Goal: Use online tool/utility

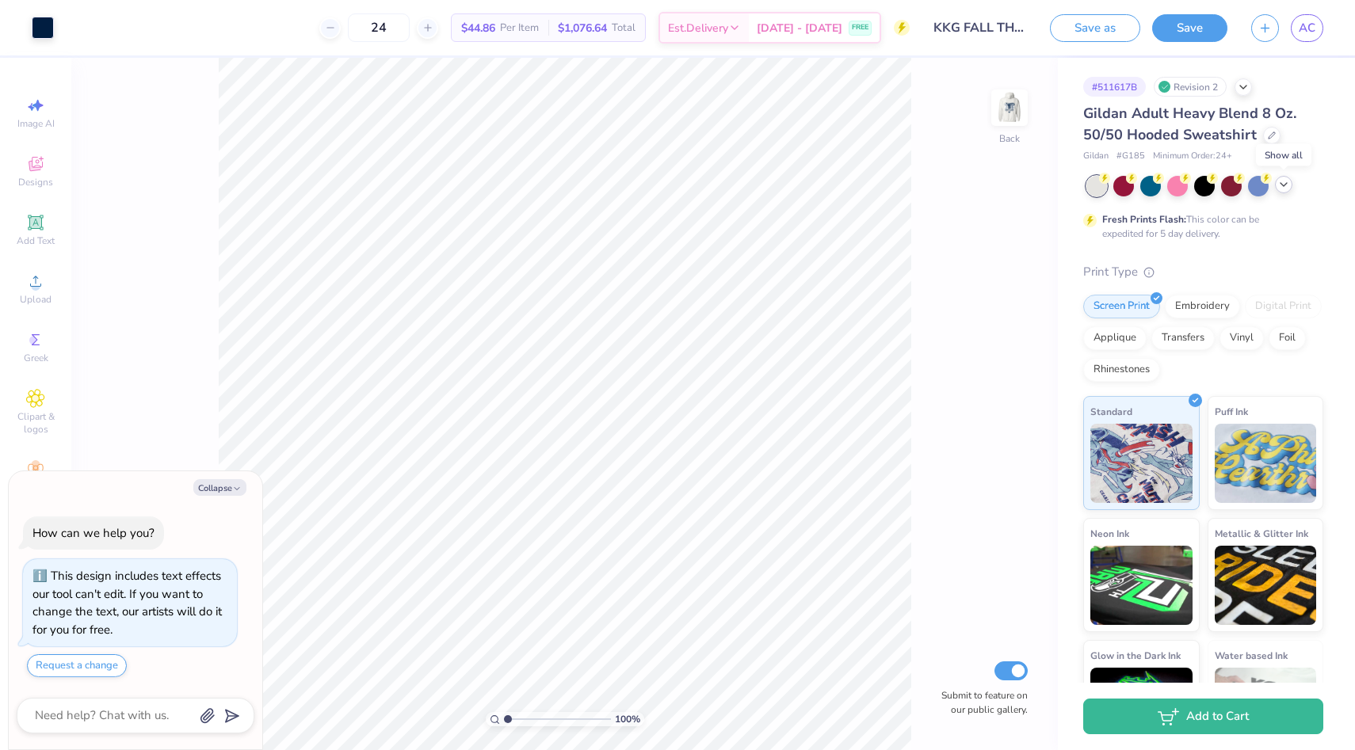
click at [1288, 189] on icon at bounding box center [1283, 184] width 13 height 13
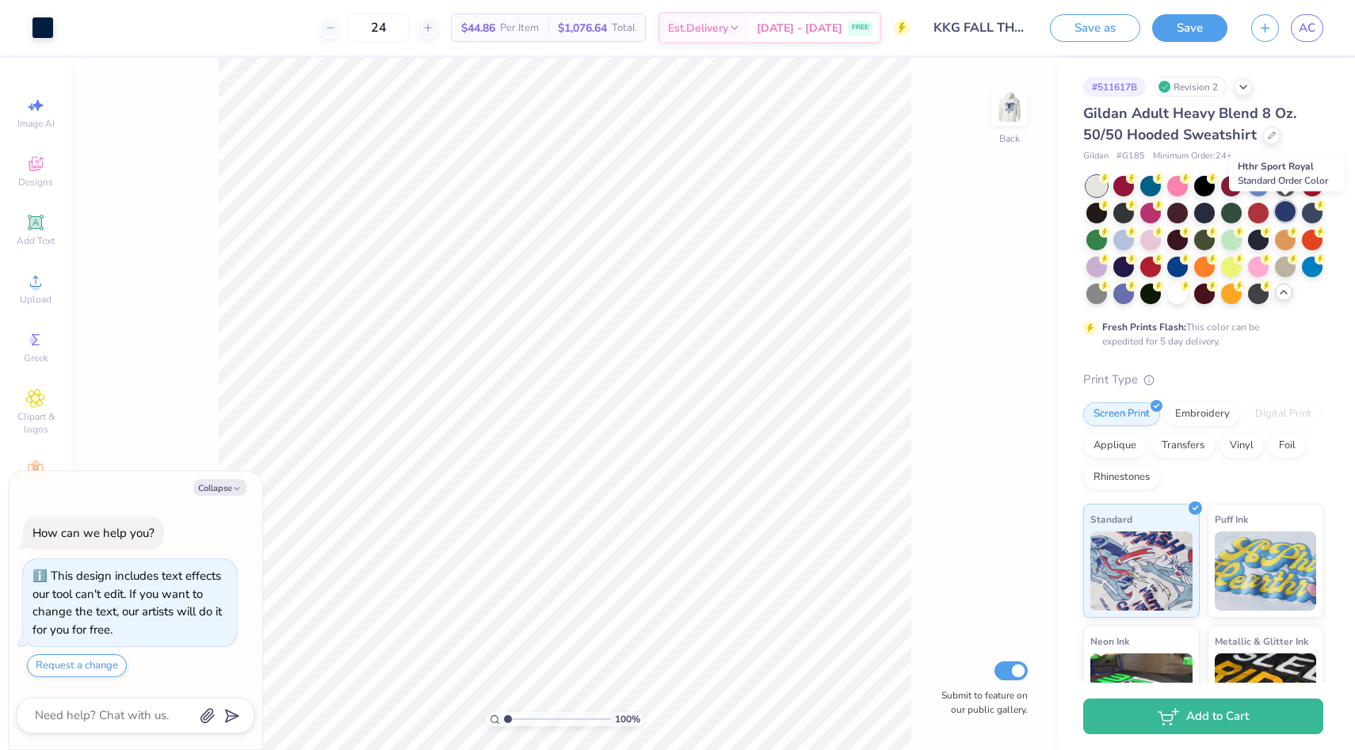
click at [1286, 215] on div at bounding box center [1284, 211] width 21 height 21
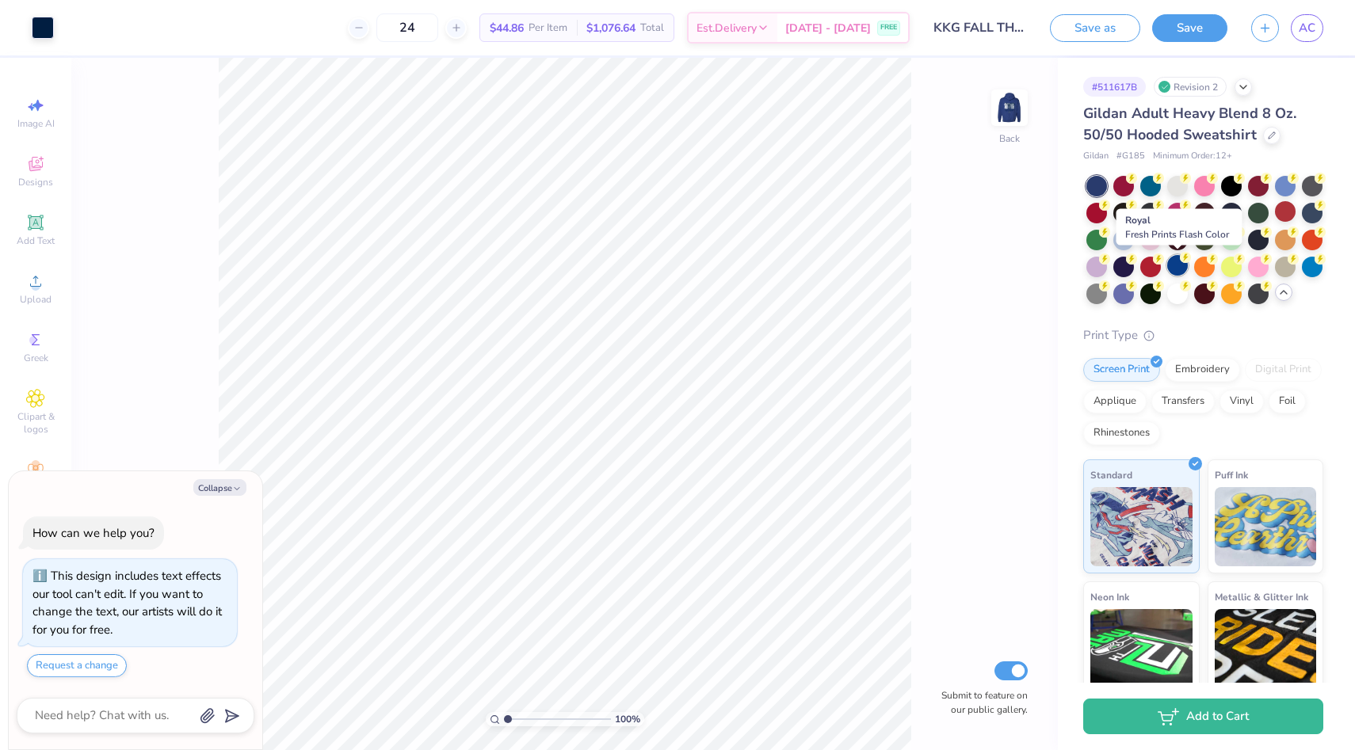
click at [1175, 265] on div at bounding box center [1177, 265] width 21 height 21
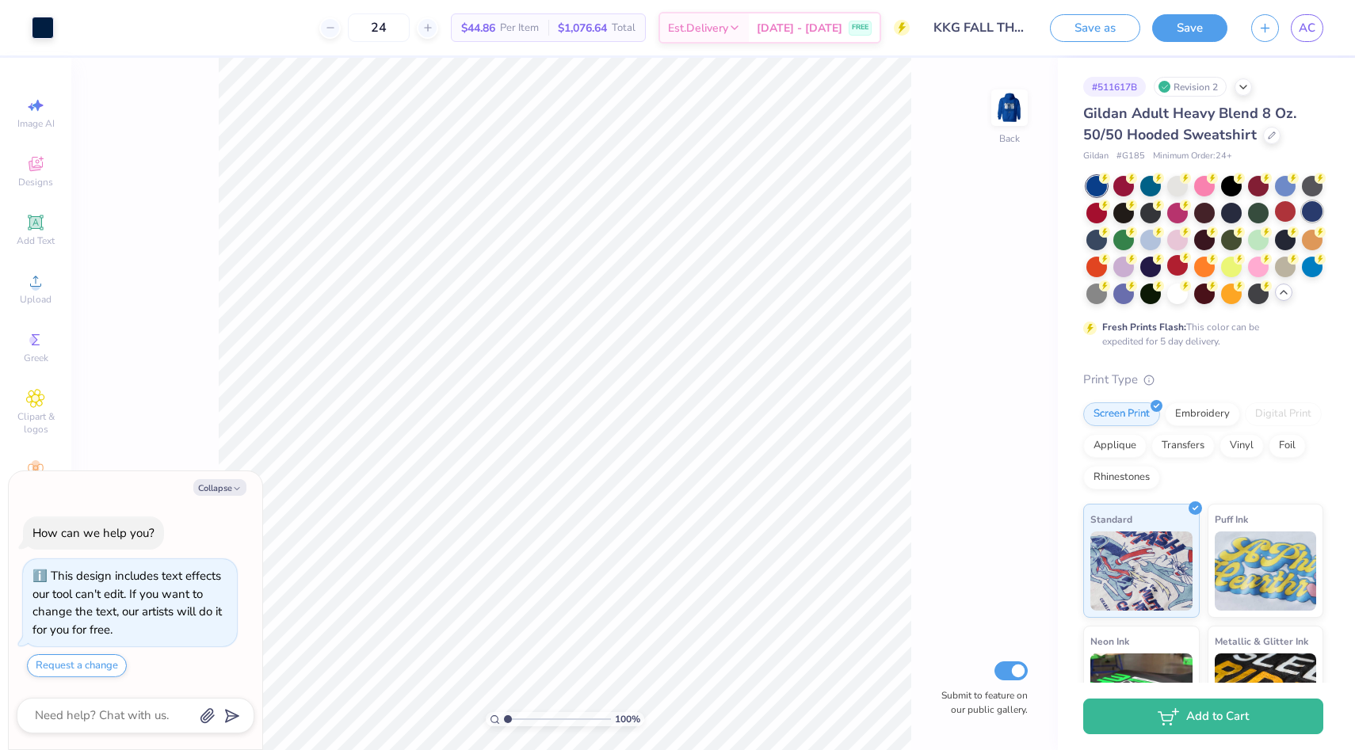
click at [1310, 219] on div at bounding box center [1311, 211] width 21 height 21
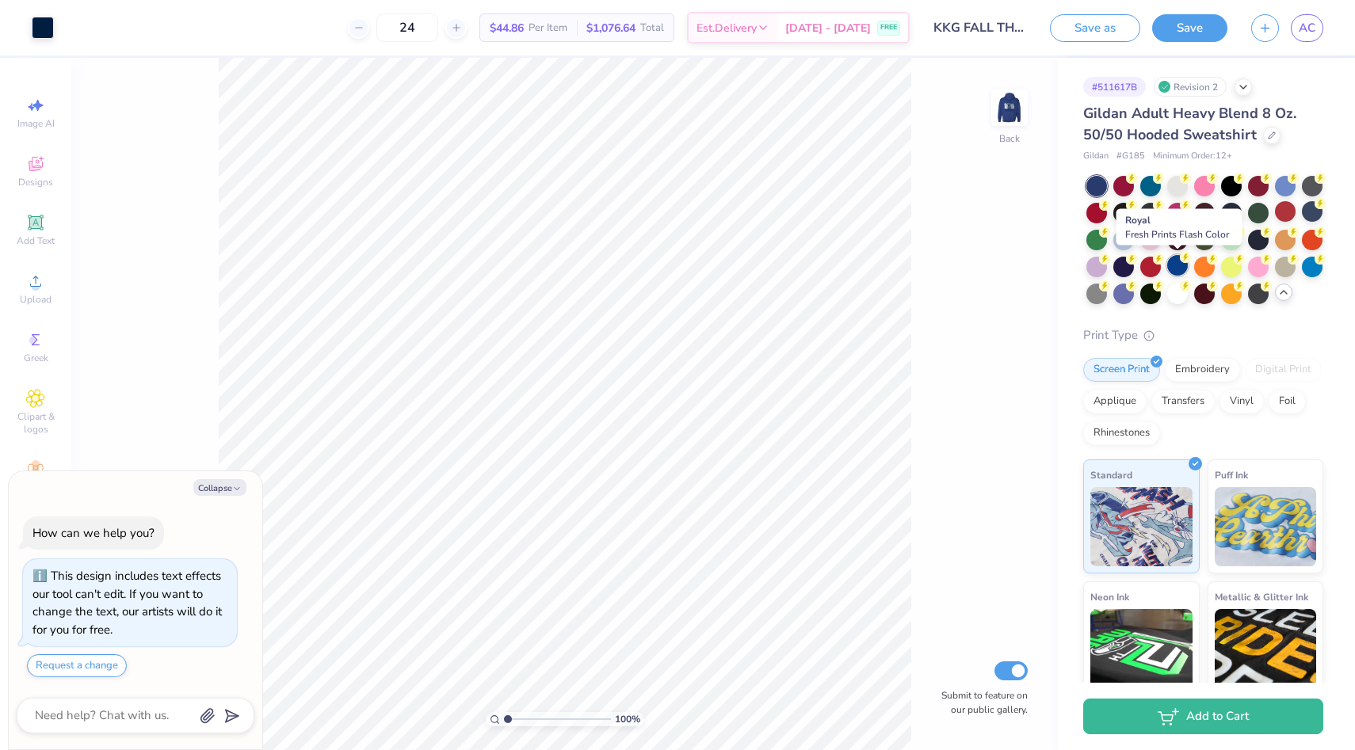
click at [1182, 267] on div at bounding box center [1177, 265] width 21 height 21
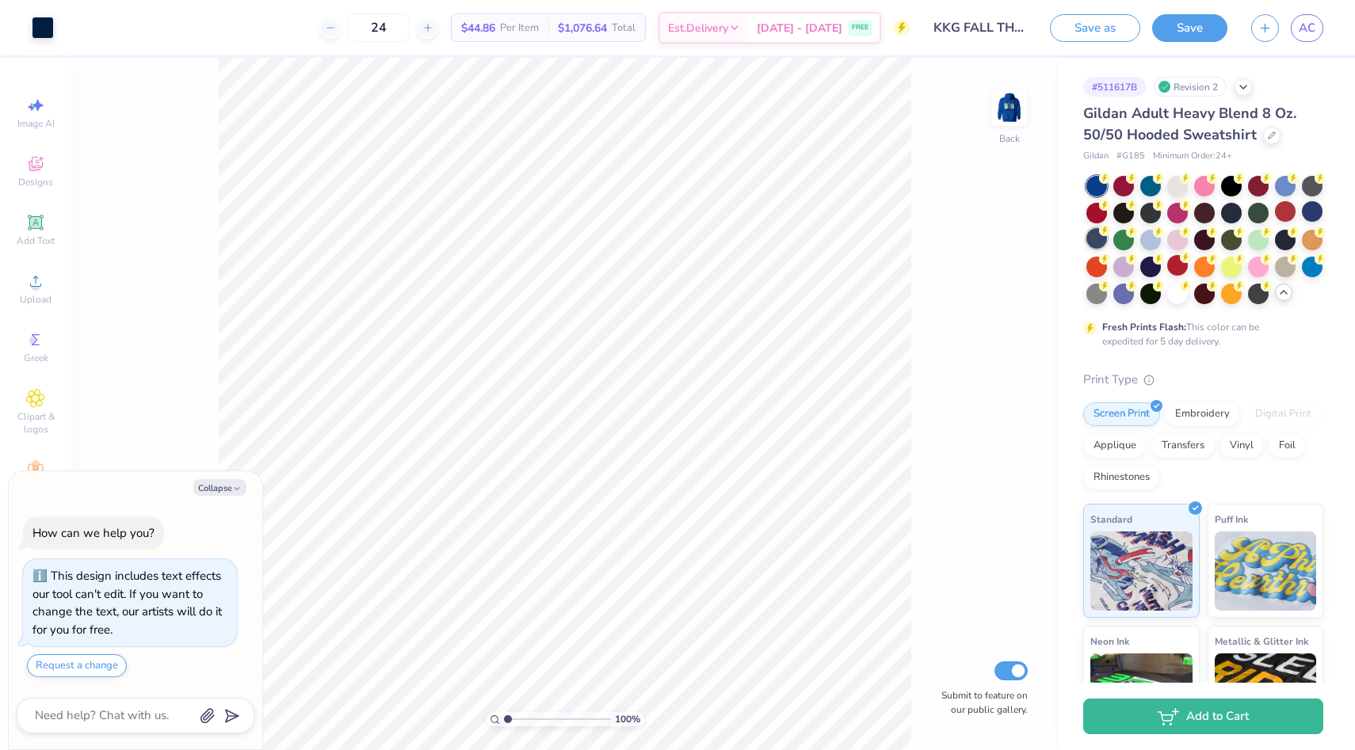
click at [1103, 240] on div at bounding box center [1096, 238] width 21 height 21
click at [1121, 265] on div at bounding box center [1123, 265] width 21 height 21
click at [1186, 410] on div "Embroidery" at bounding box center [1201, 412] width 75 height 24
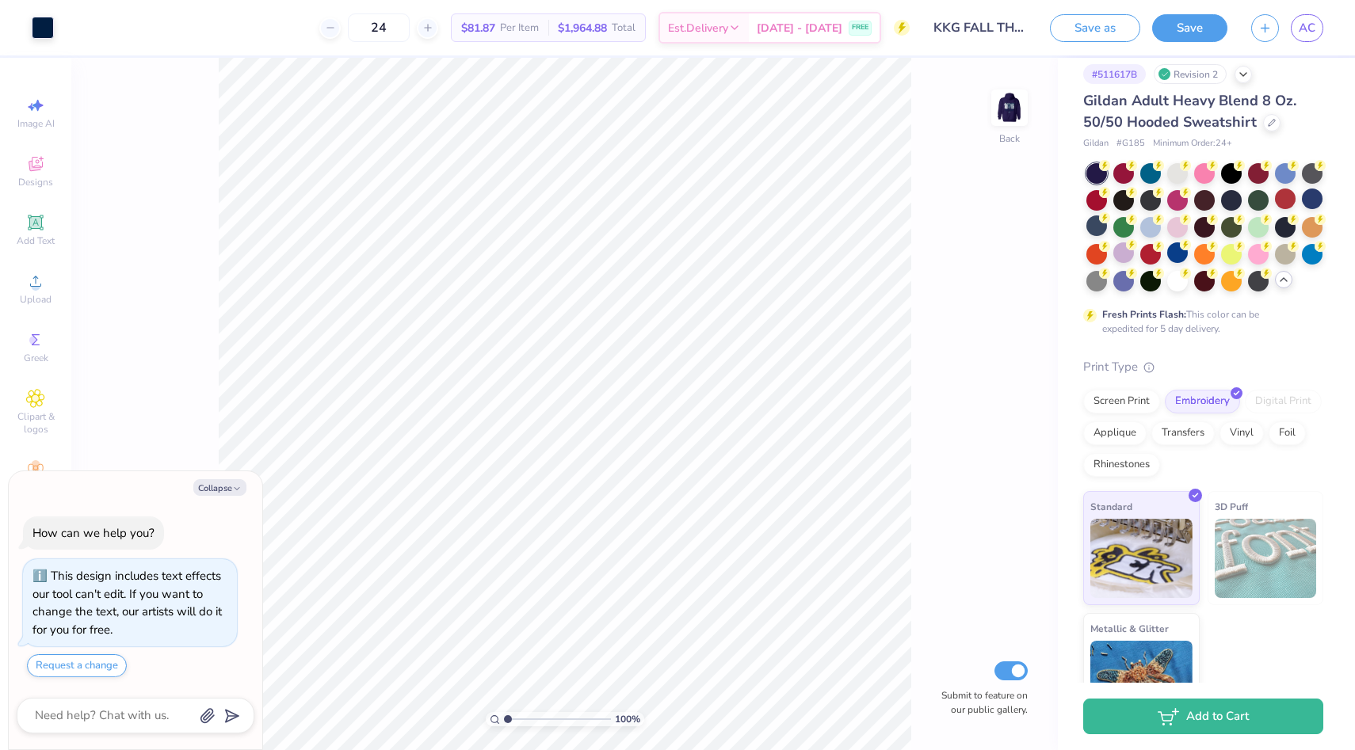
scroll to position [14, 0]
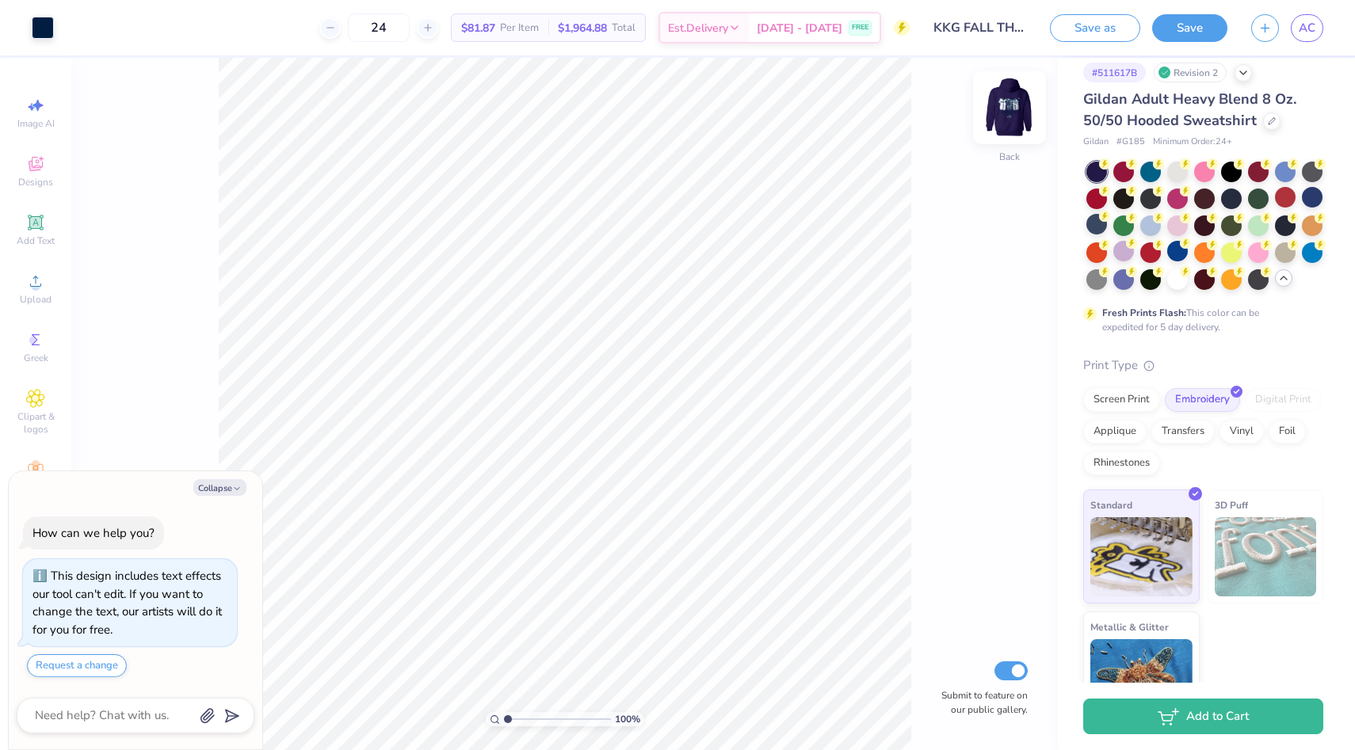
click at [1006, 126] on img at bounding box center [1008, 107] width 63 height 63
click at [1125, 397] on div "Screen Print" at bounding box center [1121, 398] width 77 height 24
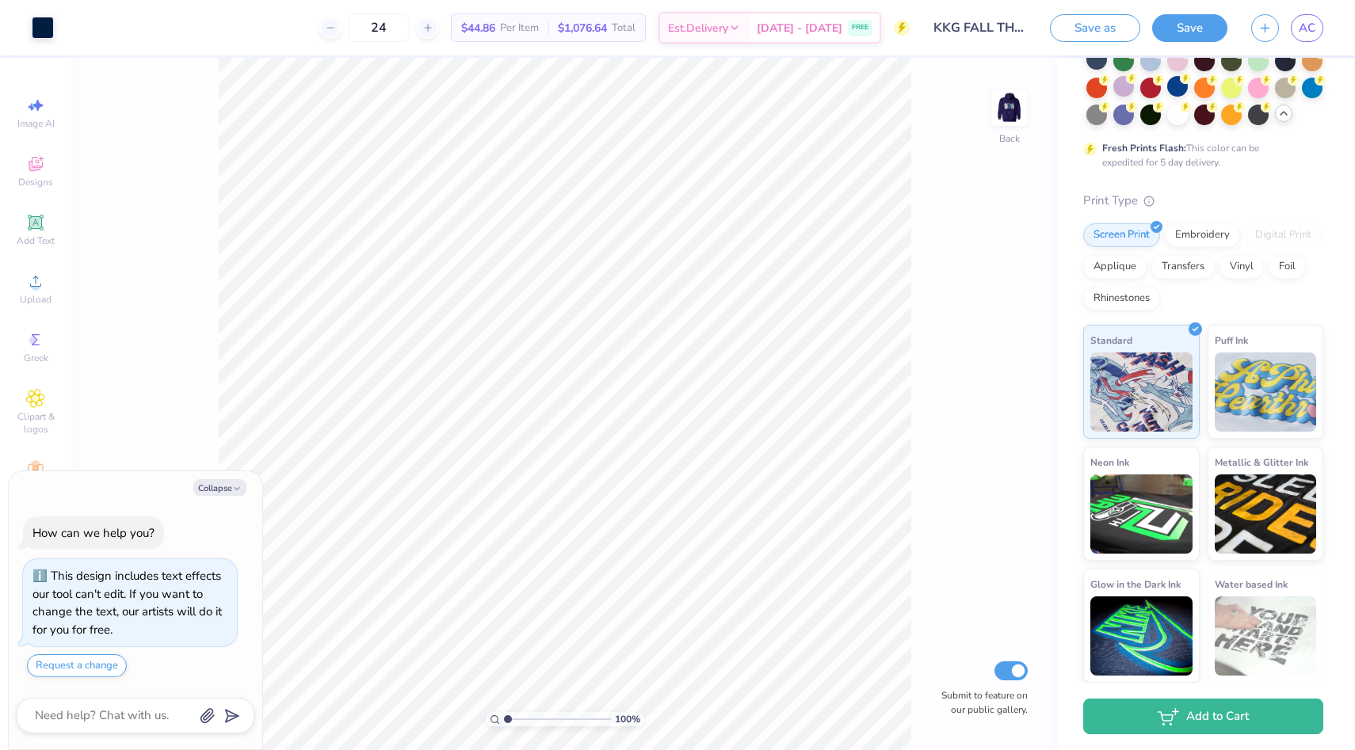
scroll to position [0, 0]
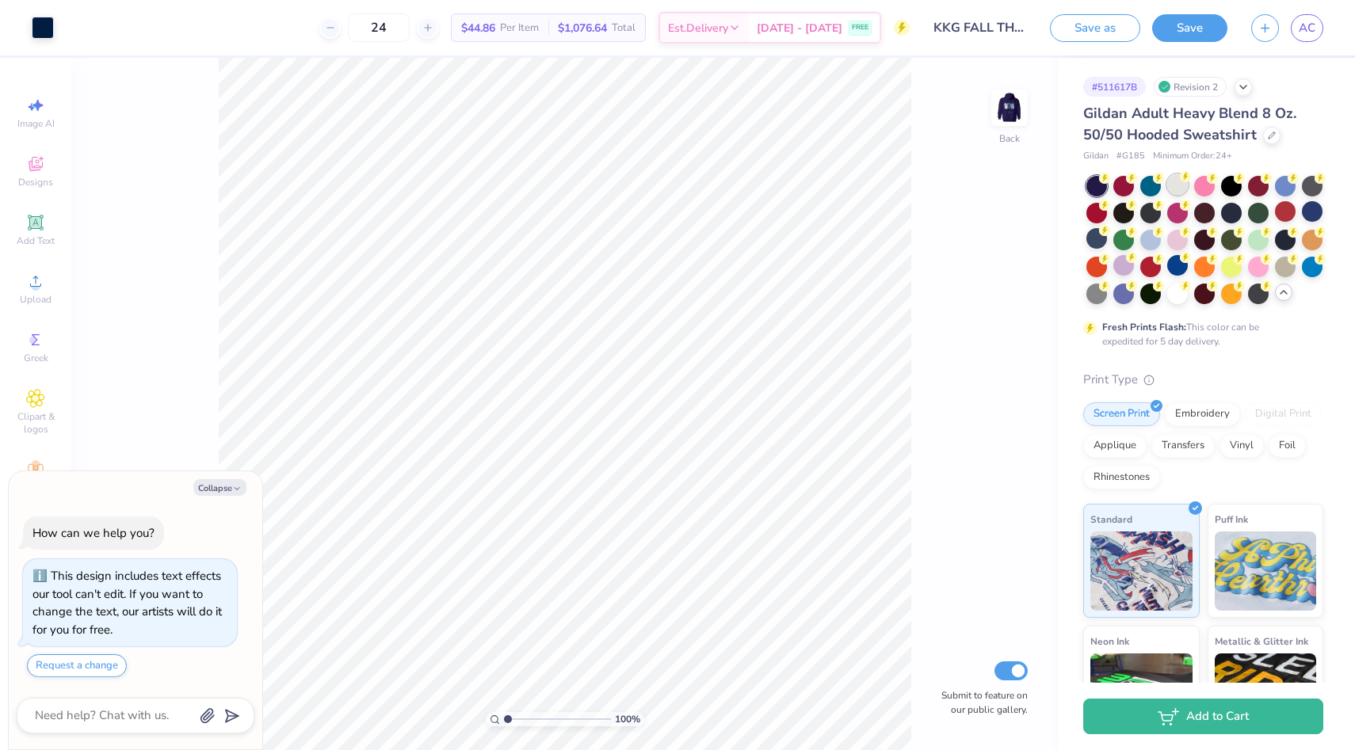
click at [1183, 189] on div at bounding box center [1177, 184] width 21 height 21
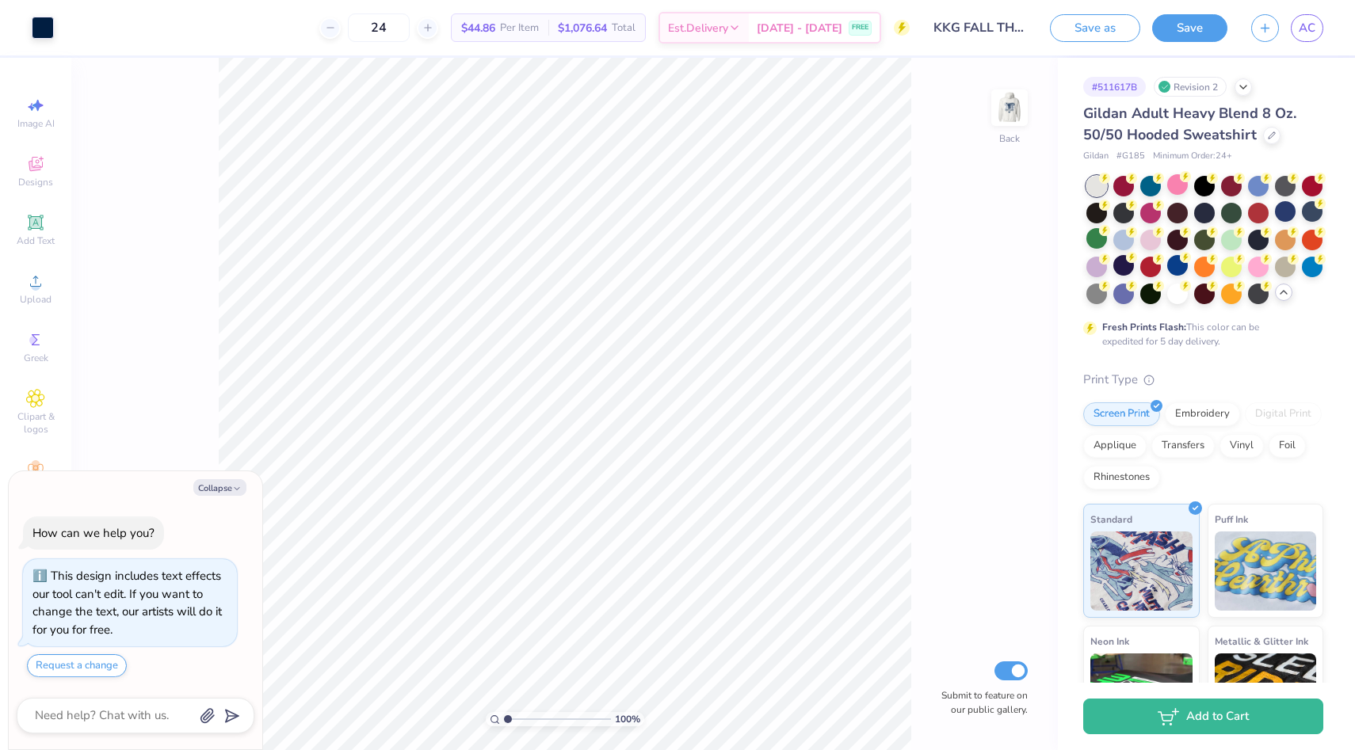
click at [178, 428] on div "100 % Back Submit to feature on our public gallery." at bounding box center [564, 404] width 986 height 692
click at [1316, 209] on div at bounding box center [1311, 211] width 21 height 21
click at [1317, 213] on div at bounding box center [1311, 211] width 21 height 21
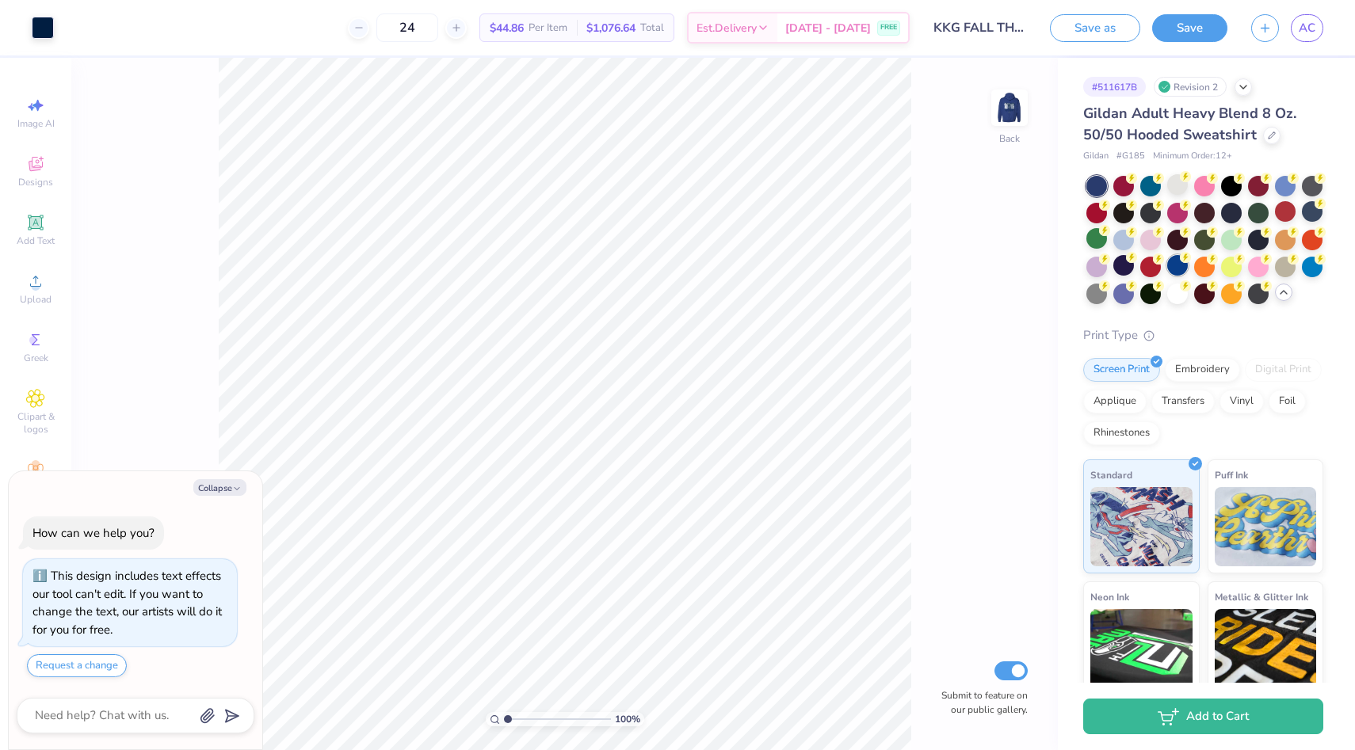
click at [1170, 269] on div at bounding box center [1177, 265] width 21 height 21
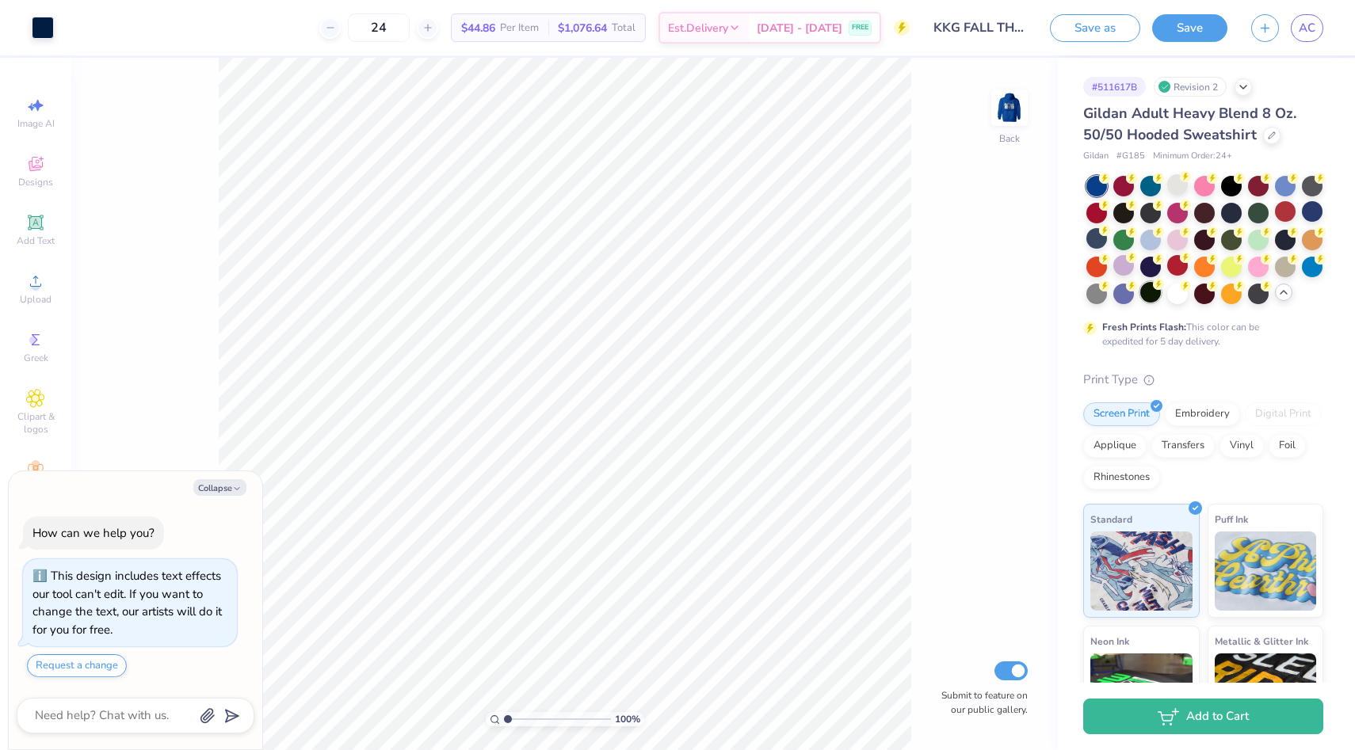
click at [1143, 295] on div at bounding box center [1150, 292] width 21 height 21
click at [1116, 292] on div at bounding box center [1123, 292] width 21 height 21
click at [1118, 264] on div at bounding box center [1123, 265] width 21 height 21
click at [1096, 241] on div at bounding box center [1096, 238] width 21 height 21
click at [1122, 264] on div at bounding box center [1123, 265] width 21 height 21
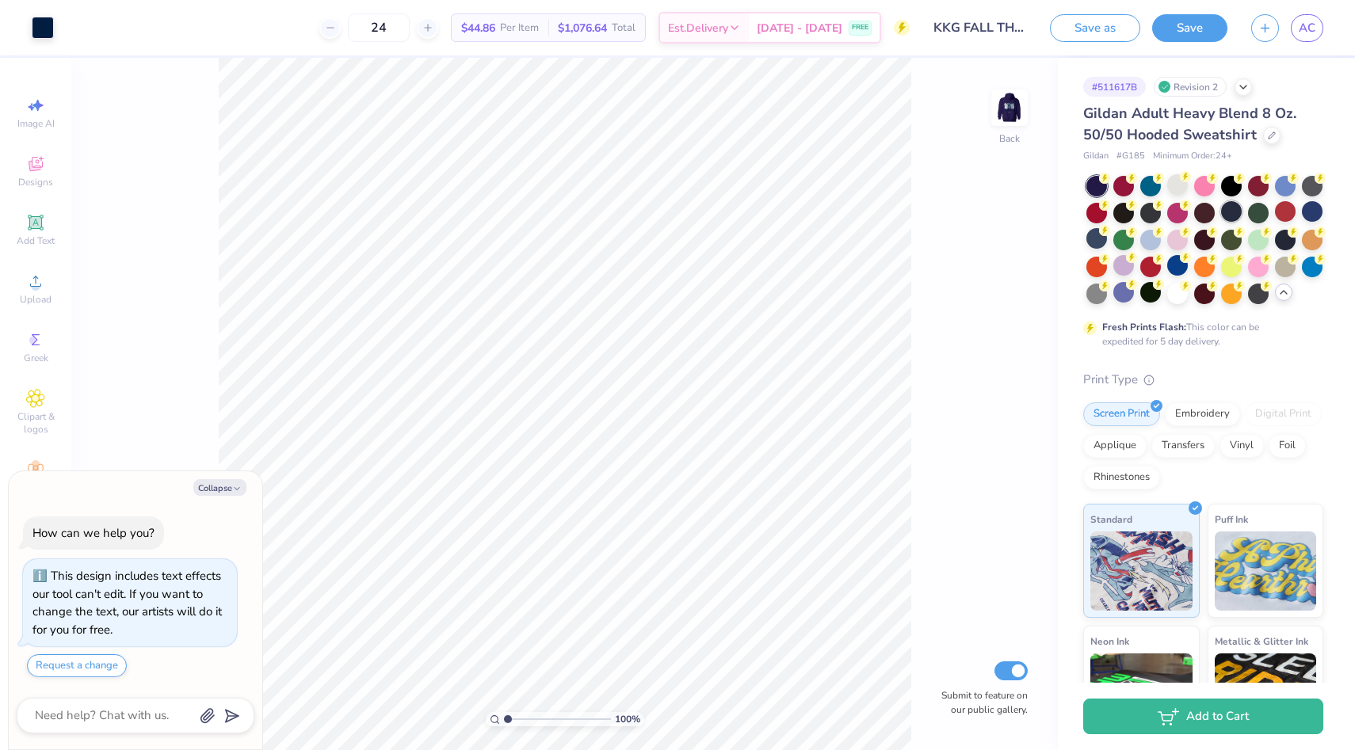
click at [1233, 210] on div at bounding box center [1231, 211] width 21 height 21
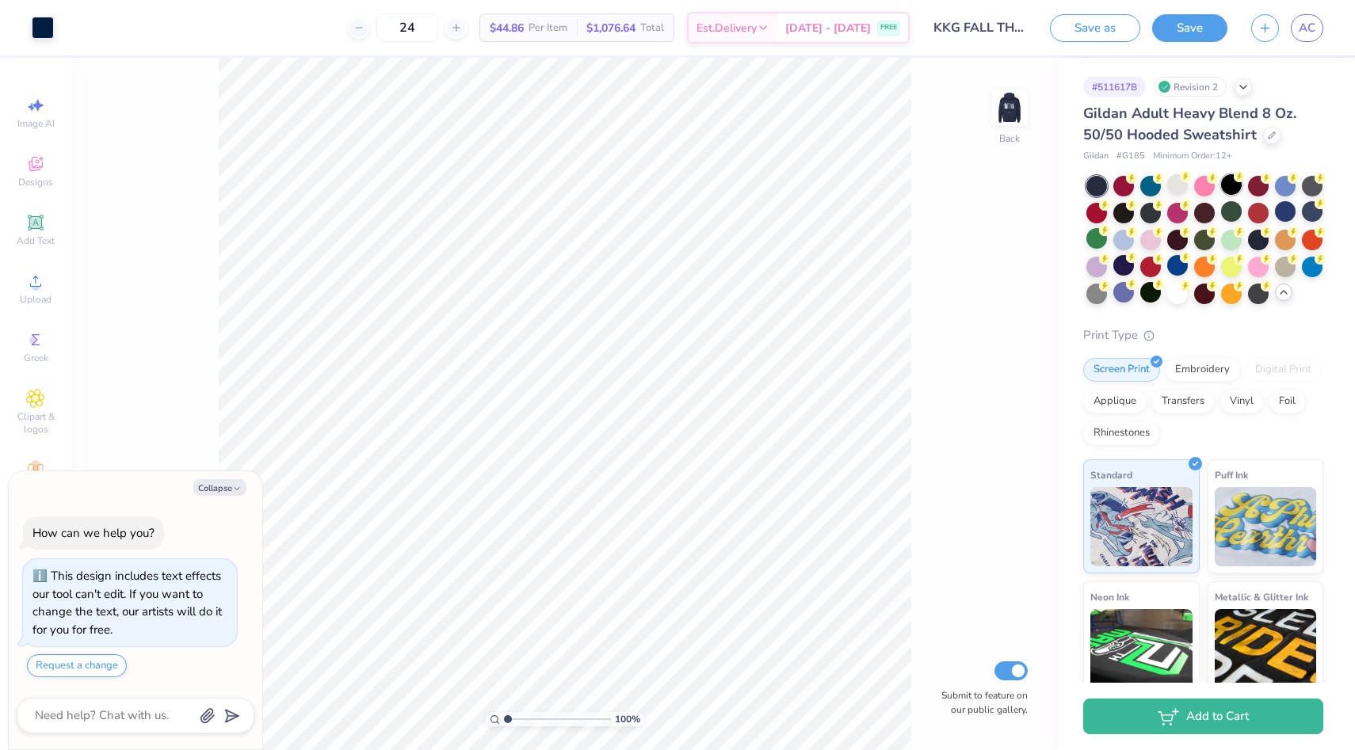
click at [1225, 183] on div at bounding box center [1231, 184] width 21 height 21
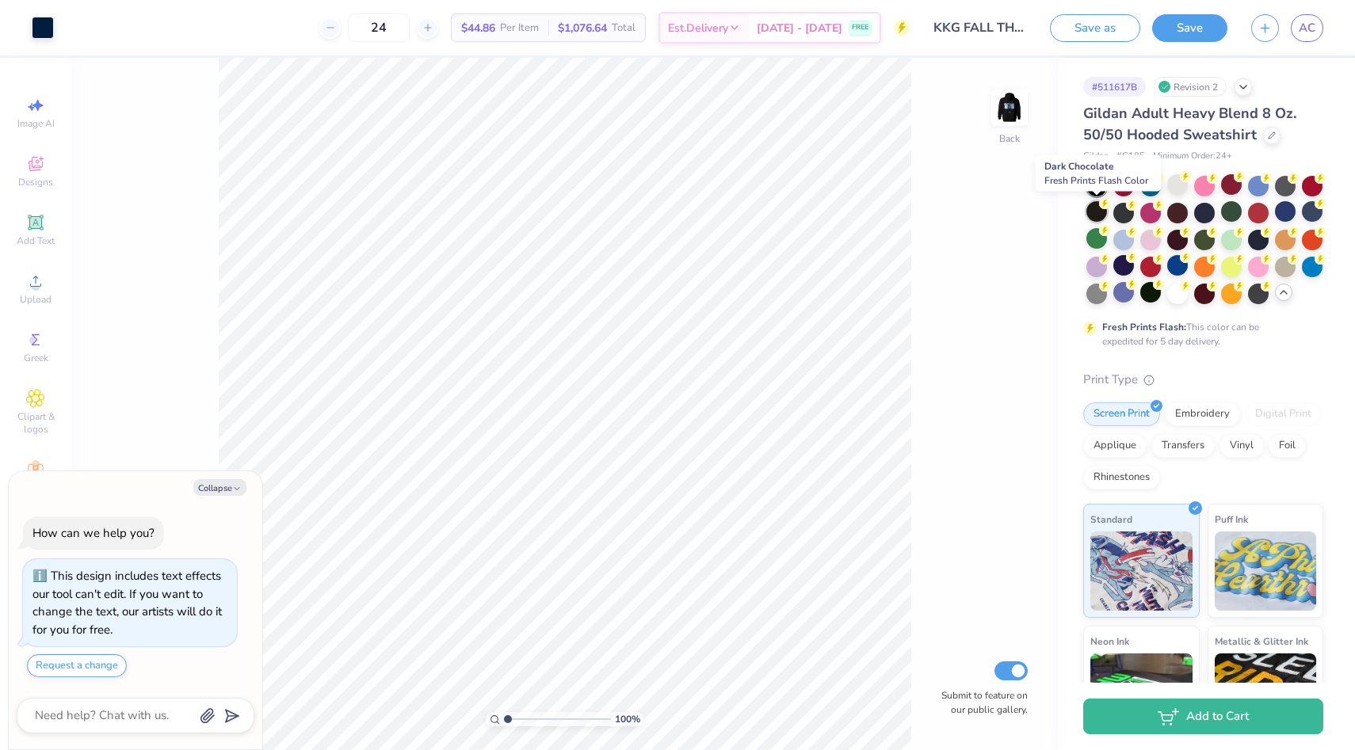
click at [1092, 213] on div at bounding box center [1096, 211] width 21 height 21
click at [1093, 187] on div at bounding box center [1096, 186] width 21 height 21
click at [1179, 189] on div at bounding box center [1177, 184] width 21 height 21
type textarea "x"
